Goal: Information Seeking & Learning: Check status

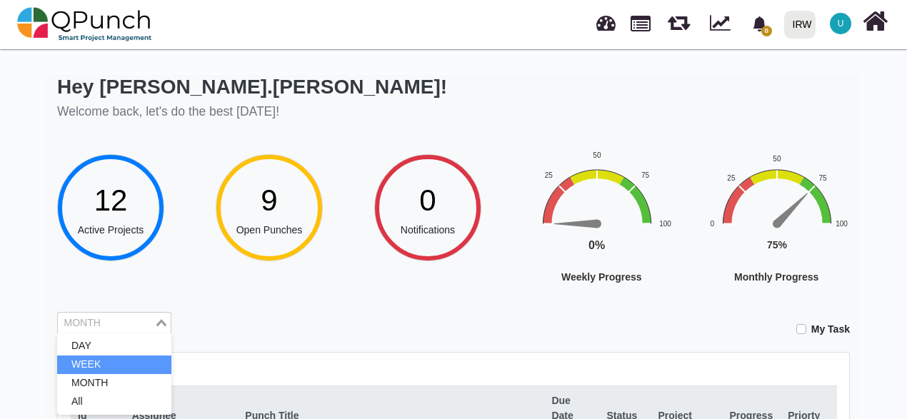
scroll to position [286, 0]
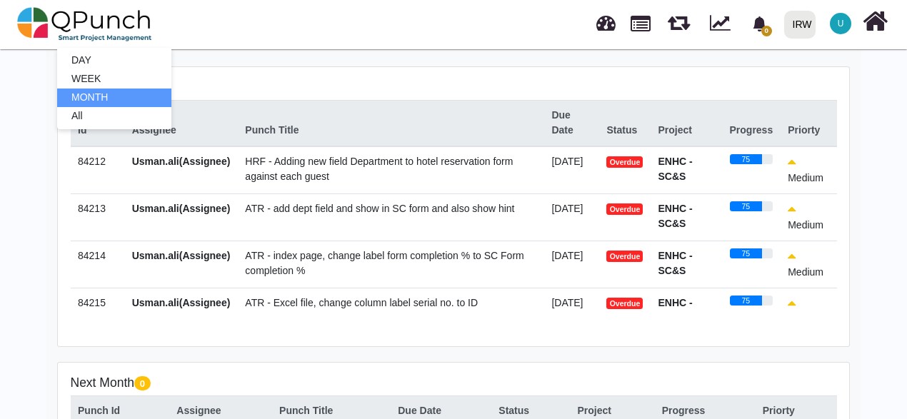
click at [86, 103] on li "MONTH" at bounding box center [114, 98] width 114 height 19
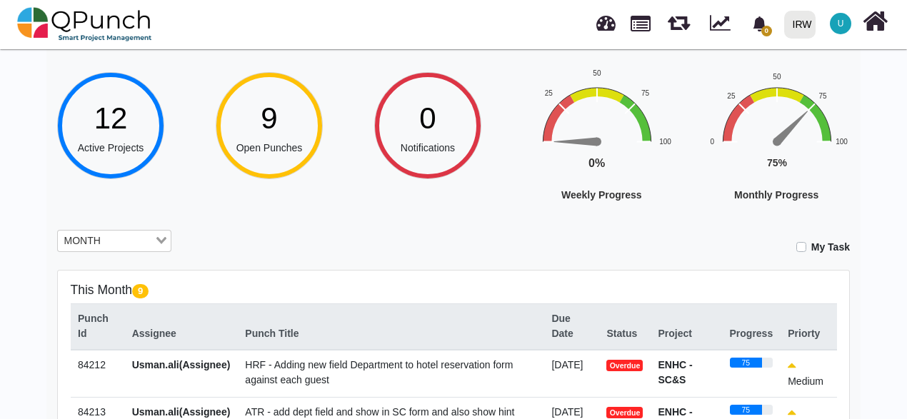
scroll to position [71, 0]
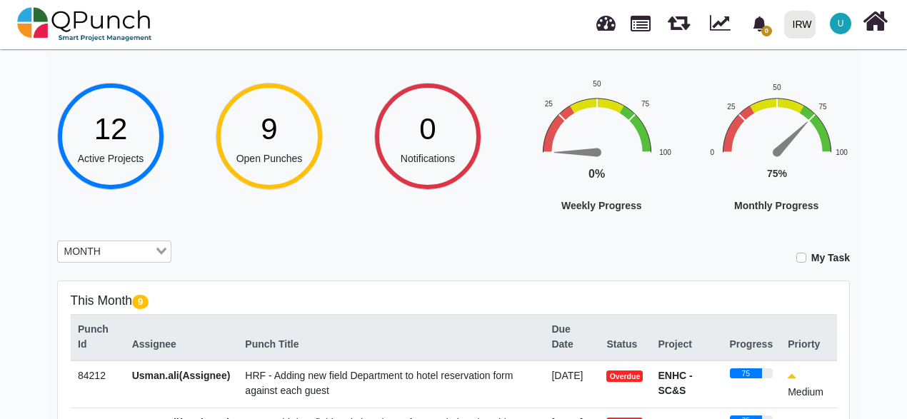
click at [130, 253] on input "Search for option" at bounding box center [129, 252] width 48 height 16
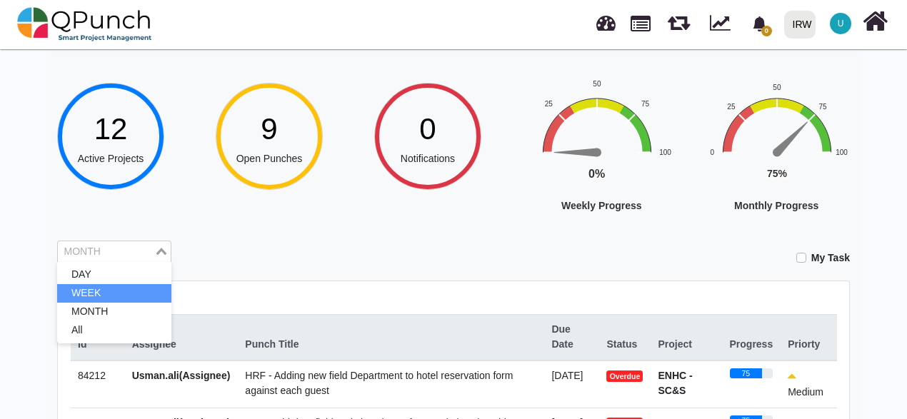
click at [117, 287] on li "WEEK" at bounding box center [114, 293] width 114 height 19
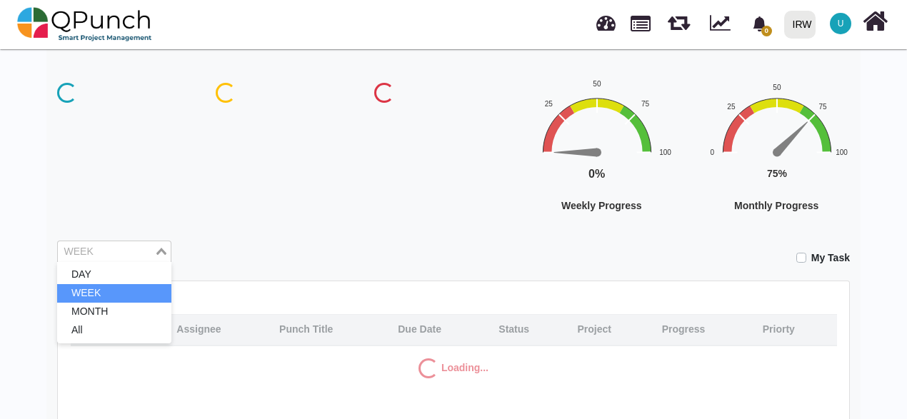
click at [117, 253] on input "Search for option" at bounding box center [106, 252] width 94 height 16
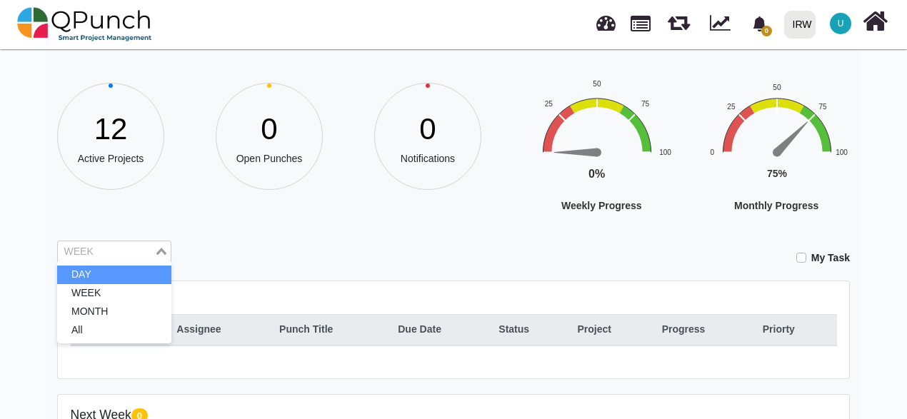
click at [109, 275] on li "DAY" at bounding box center [114, 275] width 114 height 19
click at [114, 254] on input "Search for option" at bounding box center [106, 252] width 94 height 16
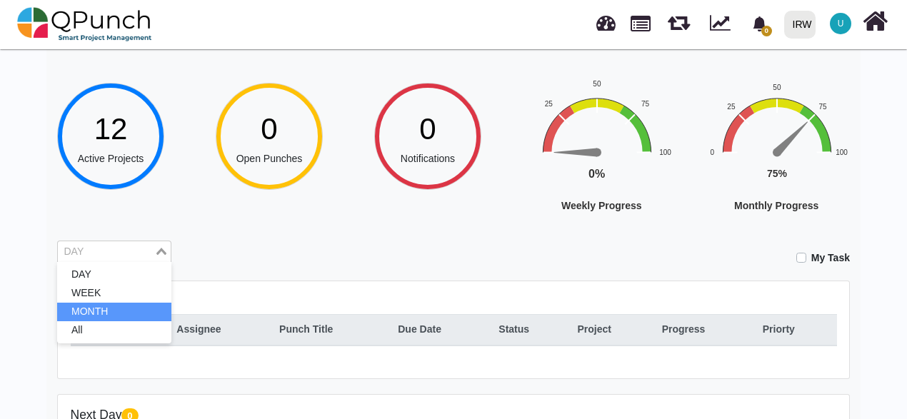
click at [100, 308] on li "MONTH" at bounding box center [114, 312] width 114 height 19
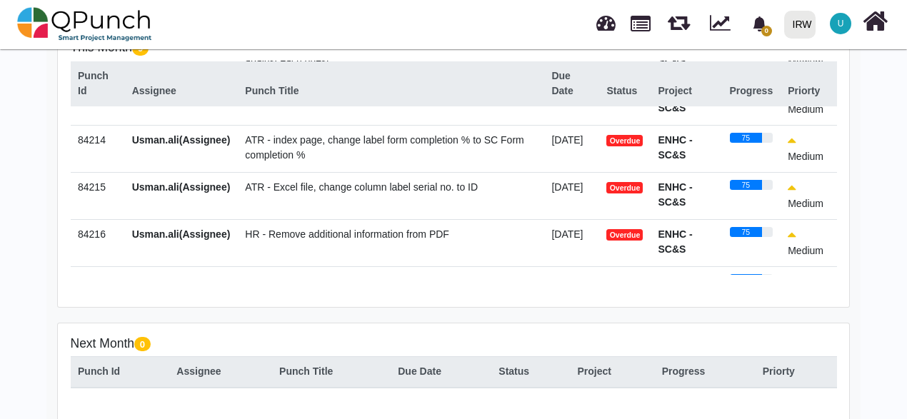
scroll to position [0, 0]
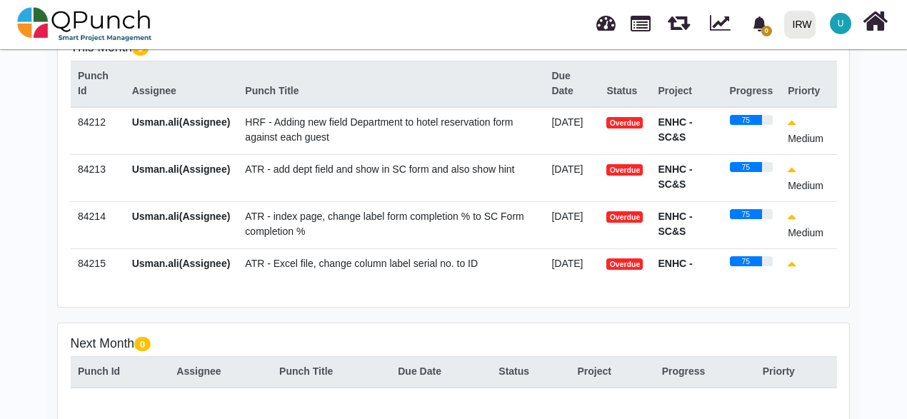
drag, startPoint x: 238, startPoint y: 125, endPoint x: 347, endPoint y: 150, distance: 112.1
click at [347, 150] on td "HRF - Adding new field Department to hotel reservation form against each guest" at bounding box center [391, 131] width 306 height 48
drag, startPoint x: 347, startPoint y: 150, endPoint x: 560, endPoint y: 174, distance: 214.2
click at [560, 174] on tr "84213 Usman.ali(Assignee) ATR - add dept field and show in SC form and also sho…" at bounding box center [454, 177] width 766 height 47
drag, startPoint x: 238, startPoint y: 217, endPoint x: 313, endPoint y: 232, distance: 76.5
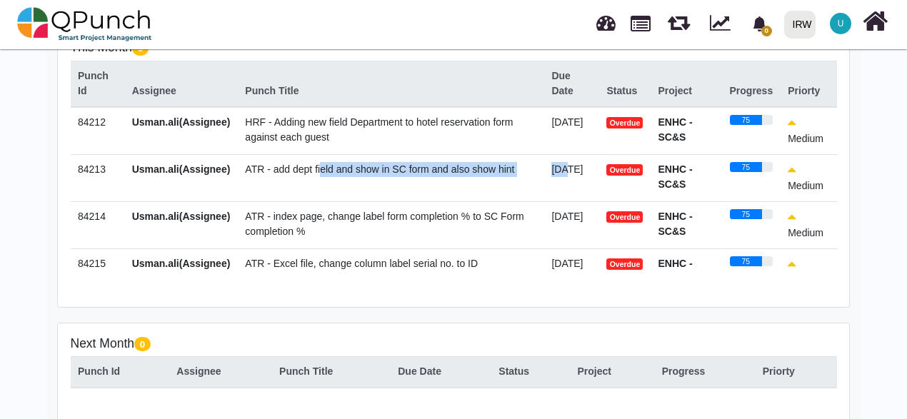
click at [313, 232] on td "ATR - index page, change label form completion % to SC Form completion %" at bounding box center [391, 224] width 306 height 47
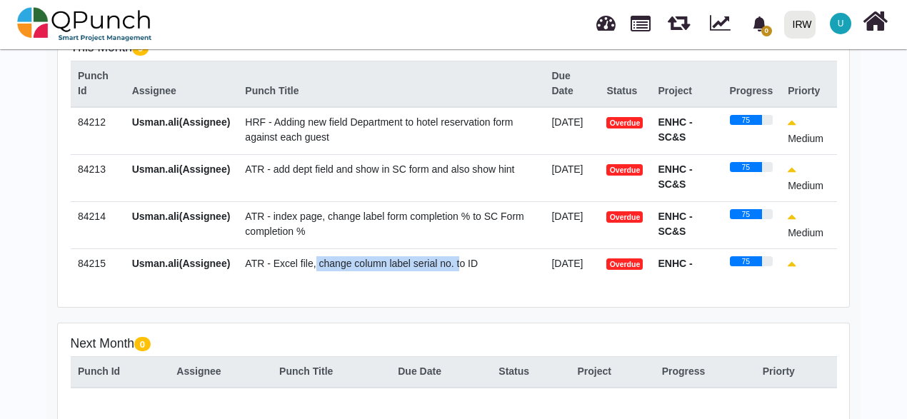
scroll to position [9, 0]
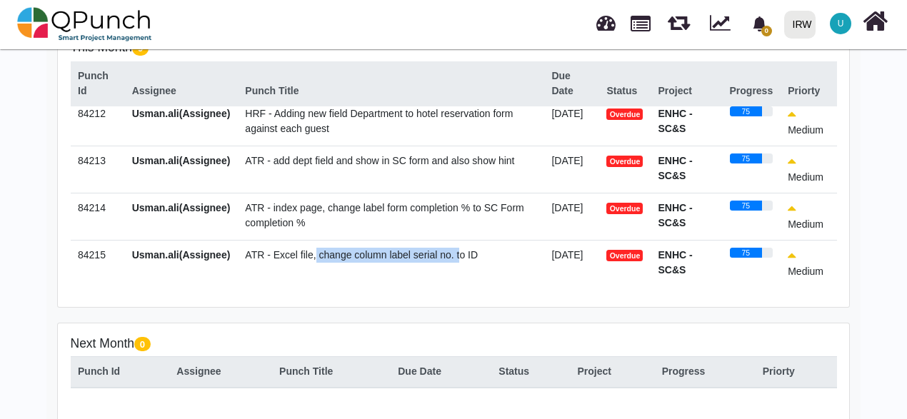
drag, startPoint x: 313, startPoint y: 232, endPoint x: 471, endPoint y: 256, distance: 159.6
click at [471, 256] on td "ATR - Excel file, change column label serial no. to ID" at bounding box center [391, 263] width 306 height 47
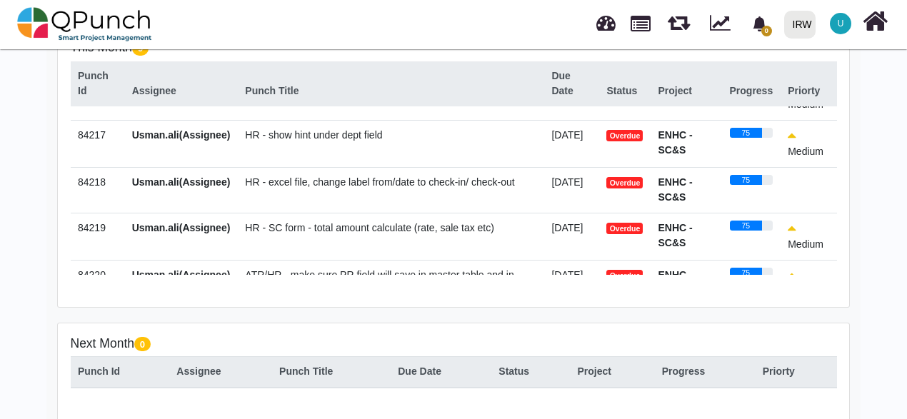
scroll to position [80, 0]
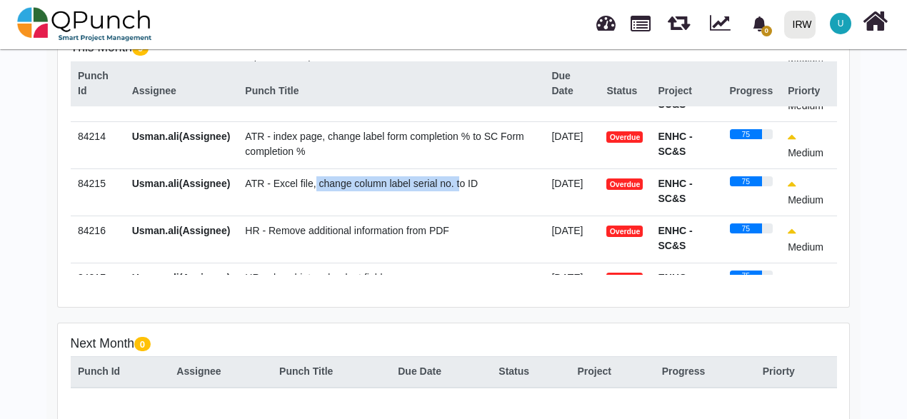
drag, startPoint x: 236, startPoint y: 234, endPoint x: 457, endPoint y: 241, distance: 221.5
click at [457, 241] on td "HR - Remove additional information from PDF" at bounding box center [391, 239] width 306 height 47
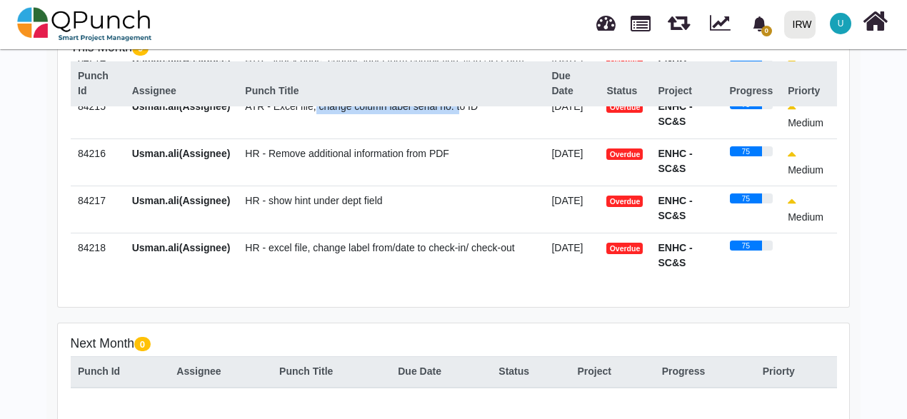
scroll to position [223, 0]
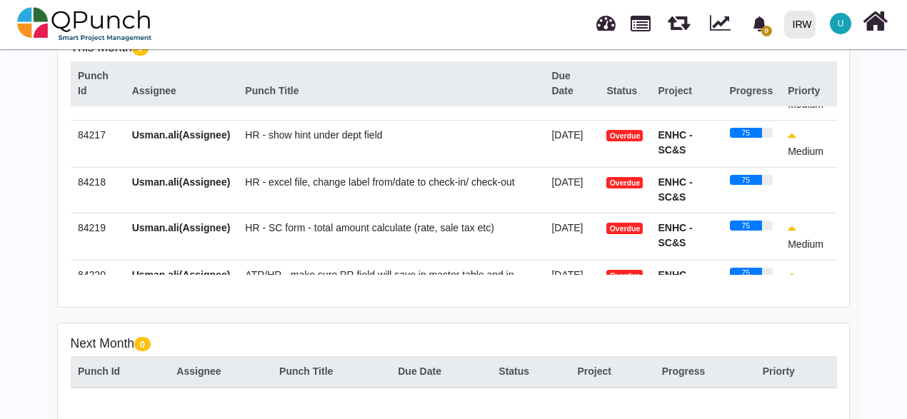
drag, startPoint x: 238, startPoint y: 140, endPoint x: 418, endPoint y: 146, distance: 180.0
click at [418, 146] on td "HR - show hint under dept field" at bounding box center [391, 143] width 306 height 47
drag, startPoint x: 241, startPoint y: 189, endPoint x: 531, endPoint y: 181, distance: 290.0
click at [531, 181] on td "HR - excel file, change label from/date to check-in/ check-out" at bounding box center [391, 190] width 306 height 46
drag, startPoint x: 229, startPoint y: 246, endPoint x: 499, endPoint y: 237, distance: 270.8
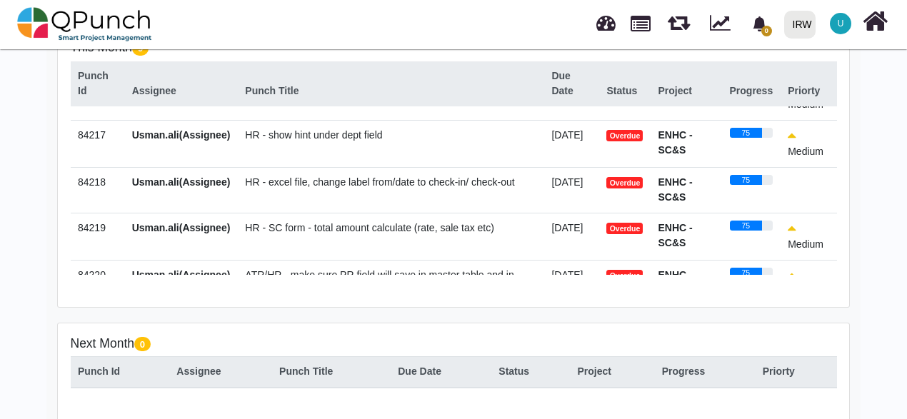
click at [499, 237] on tr "84219 Usman.ali(Assignee) HR - SC form - total amount calculate (rate, sale tax…" at bounding box center [454, 236] width 766 height 47
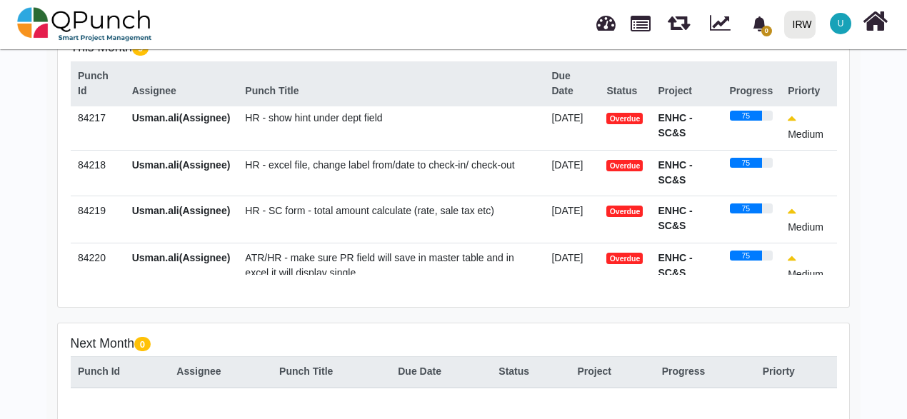
scroll to position [248, 0]
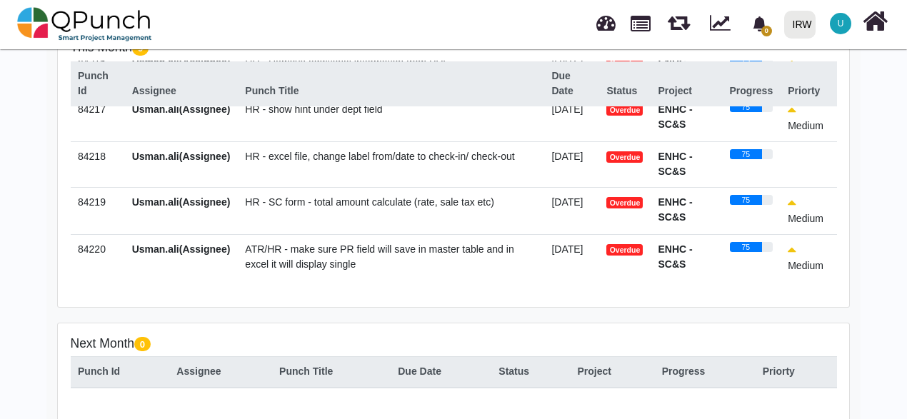
drag, startPoint x: 235, startPoint y: 246, endPoint x: 347, endPoint y: 268, distance: 114.4
click at [347, 268] on td "ATR/HR - make sure PR field will save in master table and in excel it will disp…" at bounding box center [391, 257] width 306 height 47
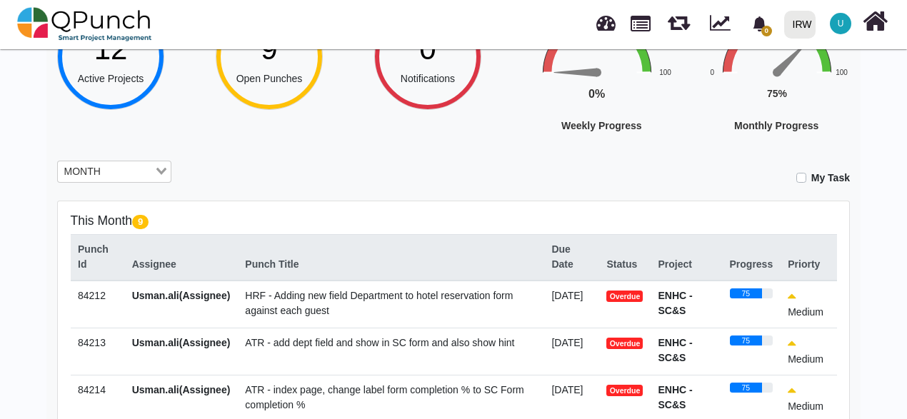
scroll to position [143, 0]
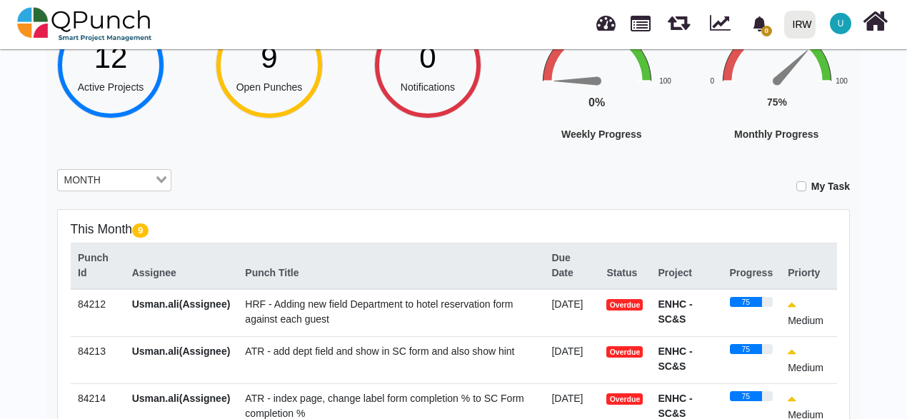
click at [152, 184] on input "Search for option" at bounding box center [129, 181] width 48 height 16
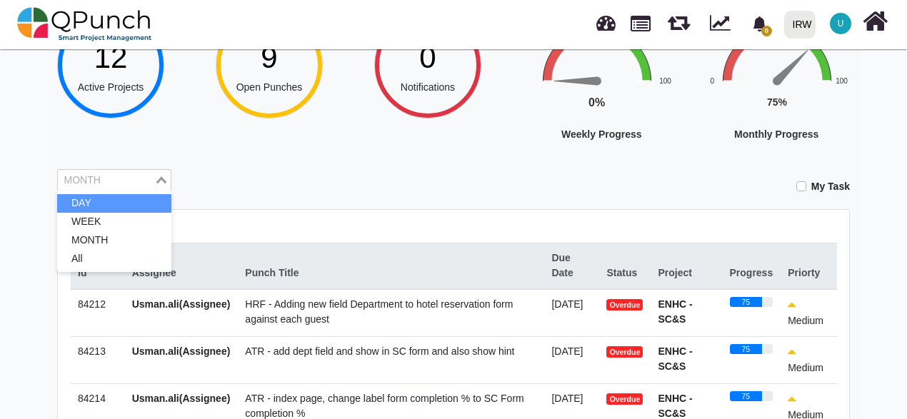
click at [113, 209] on li "DAY" at bounding box center [114, 203] width 114 height 19
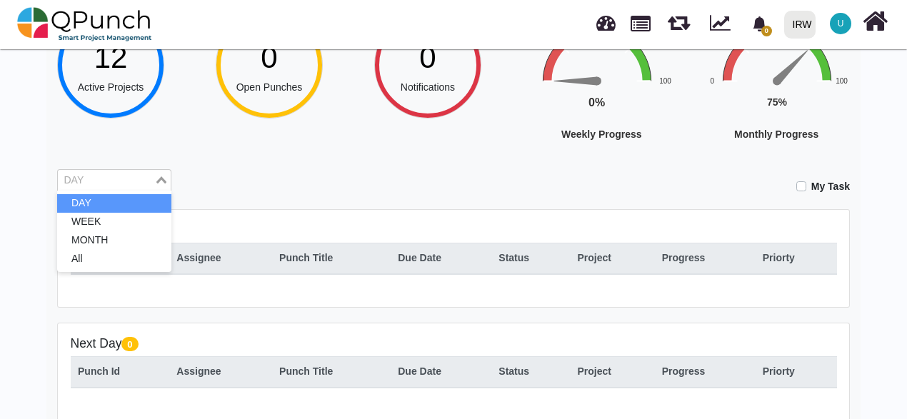
click at [150, 189] on div "DAY Loading..." at bounding box center [114, 180] width 114 height 23
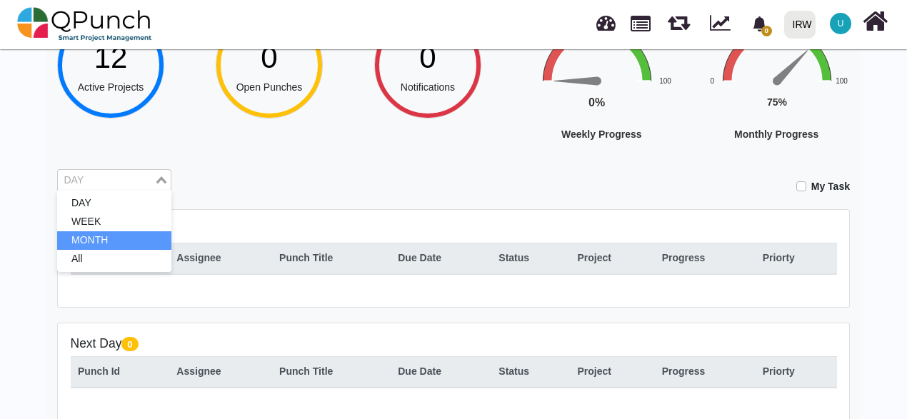
click at [138, 241] on li "MONTH" at bounding box center [114, 240] width 114 height 19
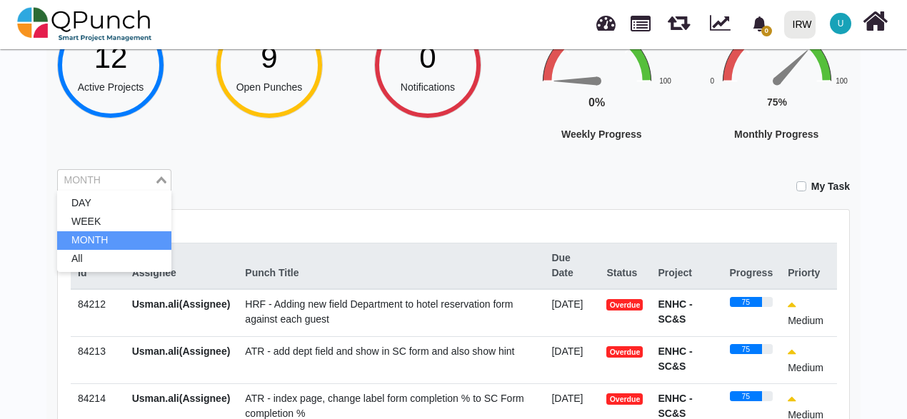
click at [410, 139] on div "Hey Usman.ali! Welcome back, let's do the best today! 12 Active Projects 9 Open…" at bounding box center [453, 338] width 793 height 813
